Goal: Information Seeking & Learning: Learn about a topic

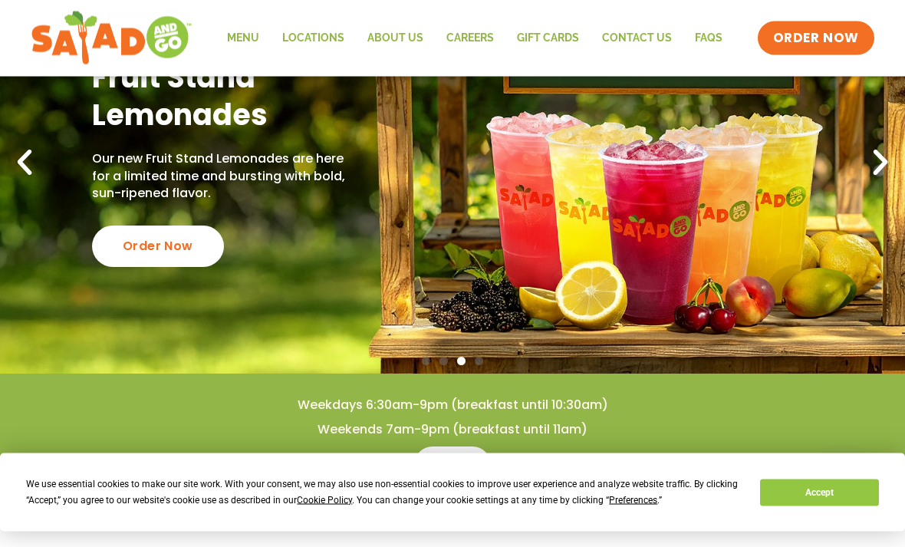
scroll to position [115, 0]
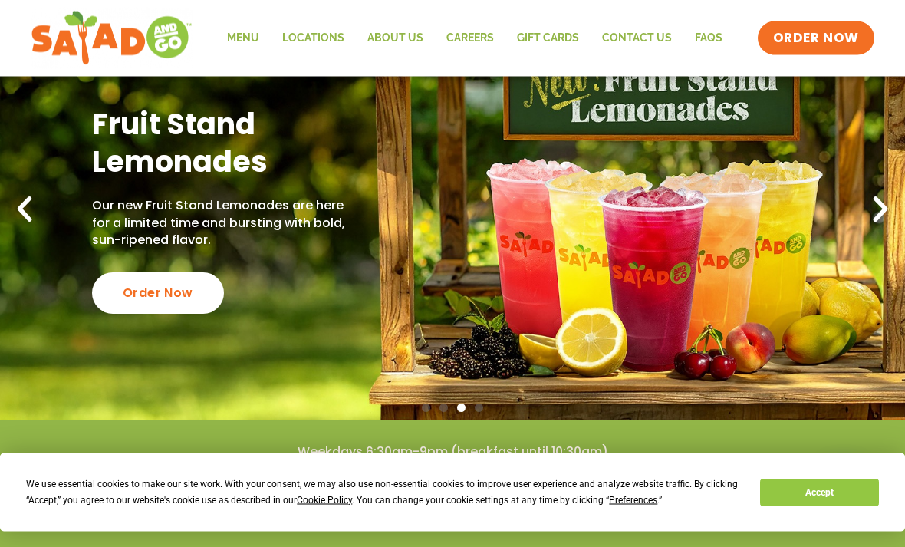
click at [242, 41] on link "Menu" at bounding box center [243, 38] width 55 height 35
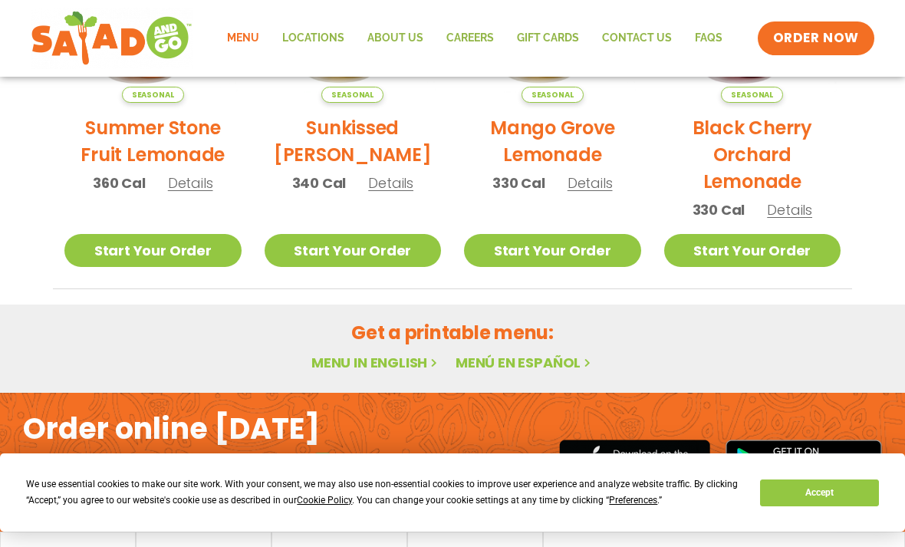
scroll to position [891, 0]
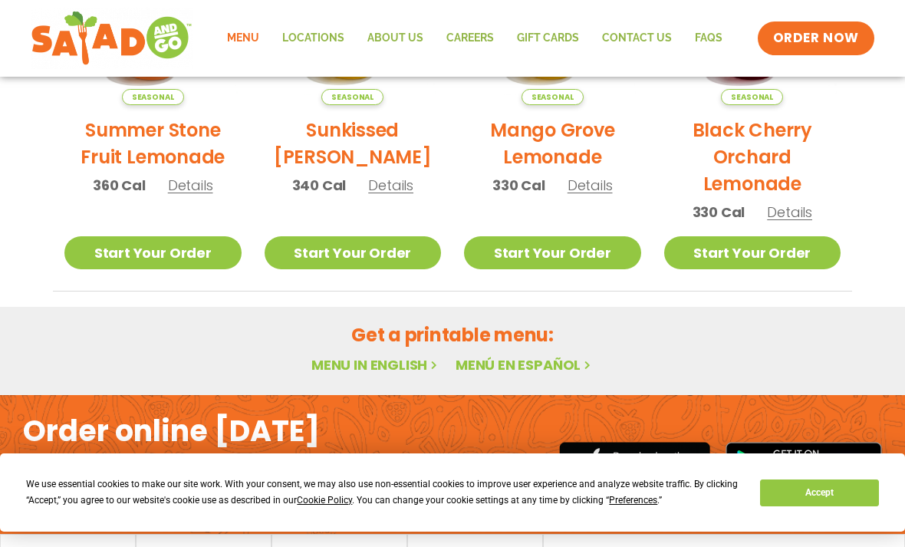
click at [380, 370] on link "Menu in English" at bounding box center [375, 364] width 129 height 19
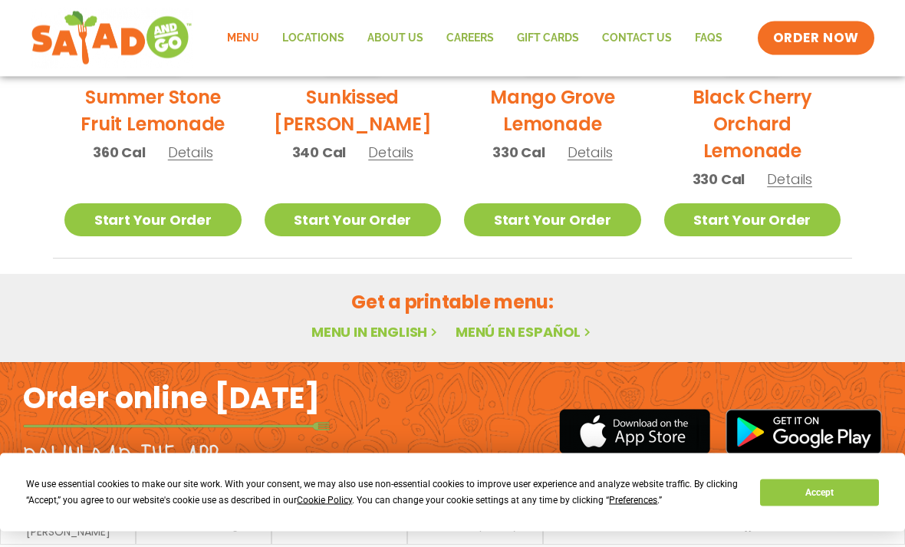
scroll to position [924, 0]
click at [839, 506] on button "Accept" at bounding box center [819, 492] width 118 height 27
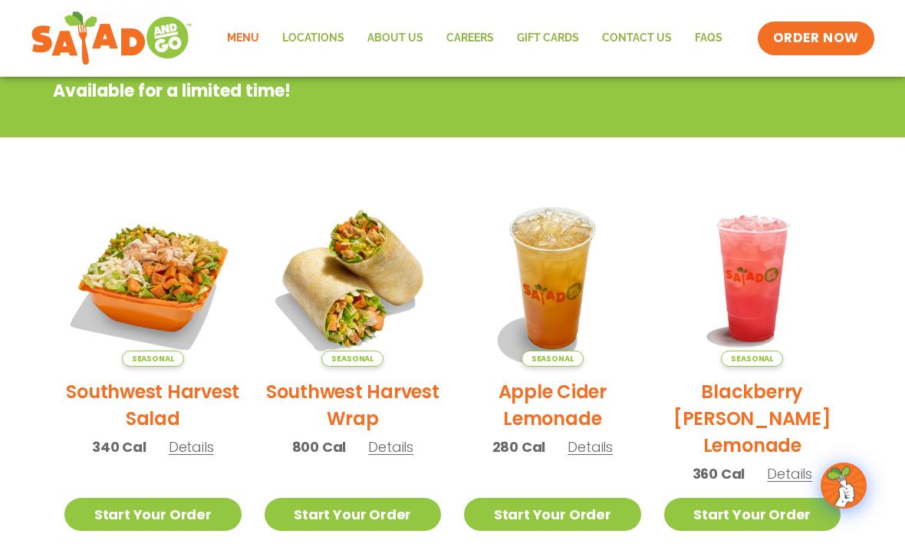
scroll to position [0, 0]
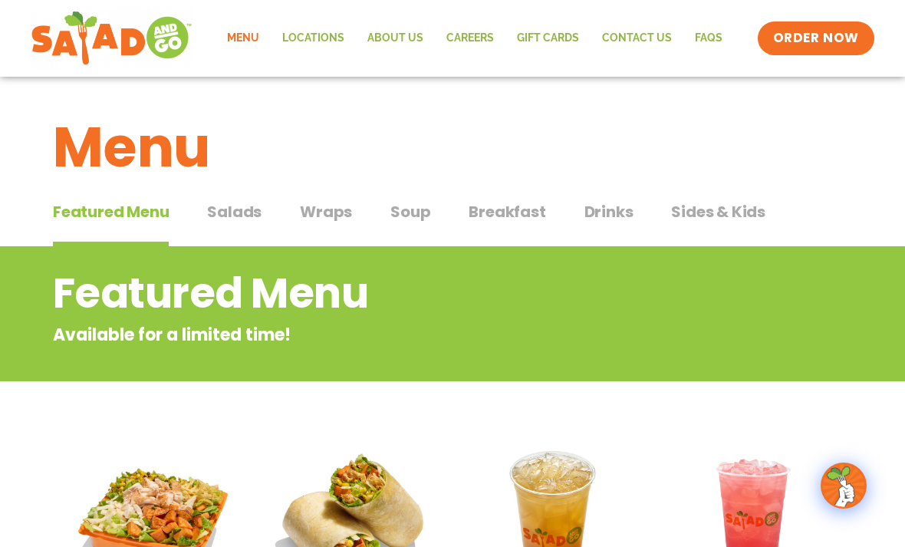
click at [237, 210] on span "Salads" at bounding box center [234, 211] width 54 height 23
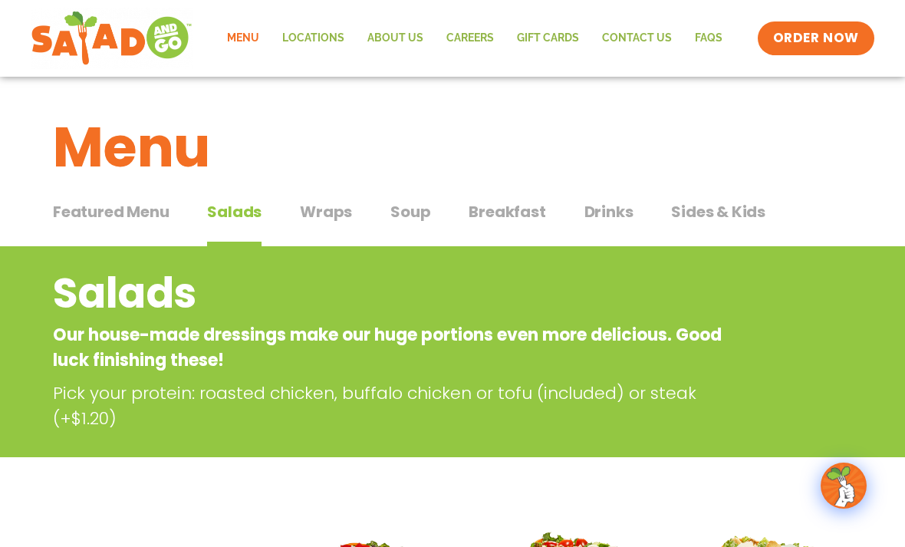
click at [417, 210] on span "Soup" at bounding box center [410, 211] width 40 height 23
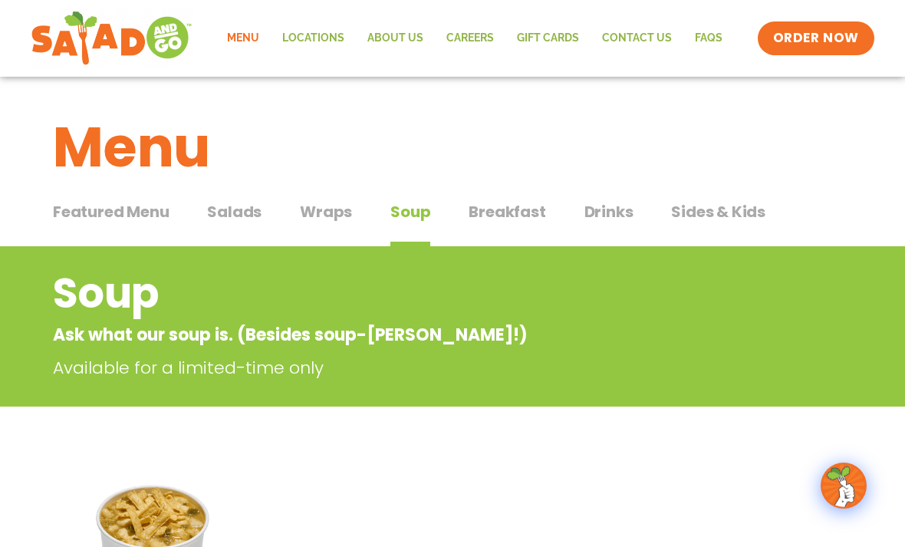
click at [516, 216] on span "Breakfast" at bounding box center [507, 211] width 77 height 23
